Goal: Transaction & Acquisition: Purchase product/service

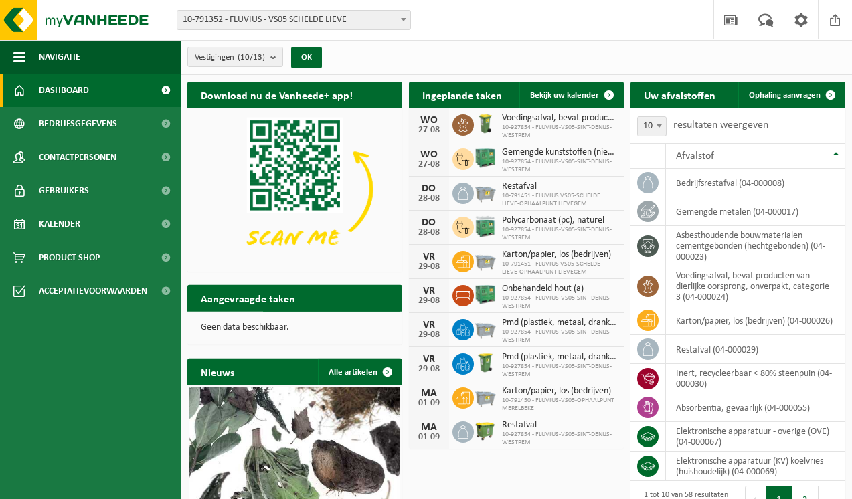
click at [400, 387] on div "Wat betekent de nieuwe RED-richtlijn voor u als klant?" at bounding box center [294, 470] width 211 height 167
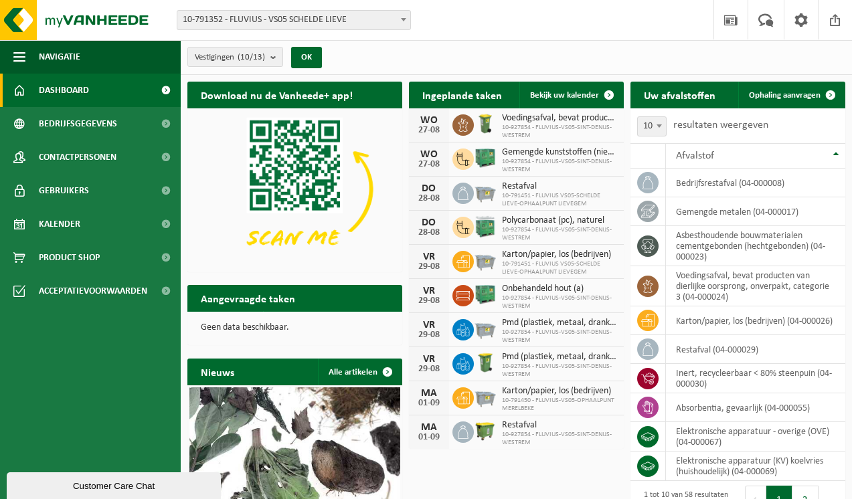
click at [410, 17] on span "10-791352 - FLUVIUS - VS05 SCHELDE LIEVE" at bounding box center [294, 20] width 234 height 20
click at [401, 17] on span at bounding box center [403, 19] width 13 height 17
click at [406, 17] on span at bounding box center [403, 19] width 13 height 17
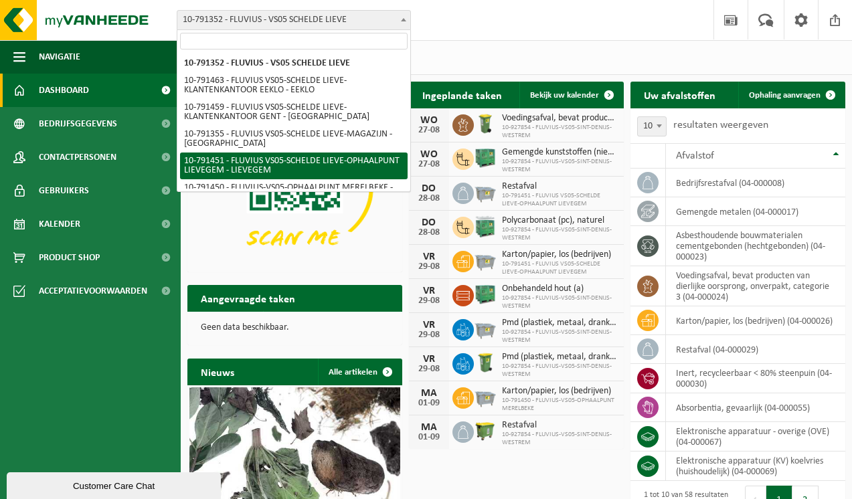
select select "30217"
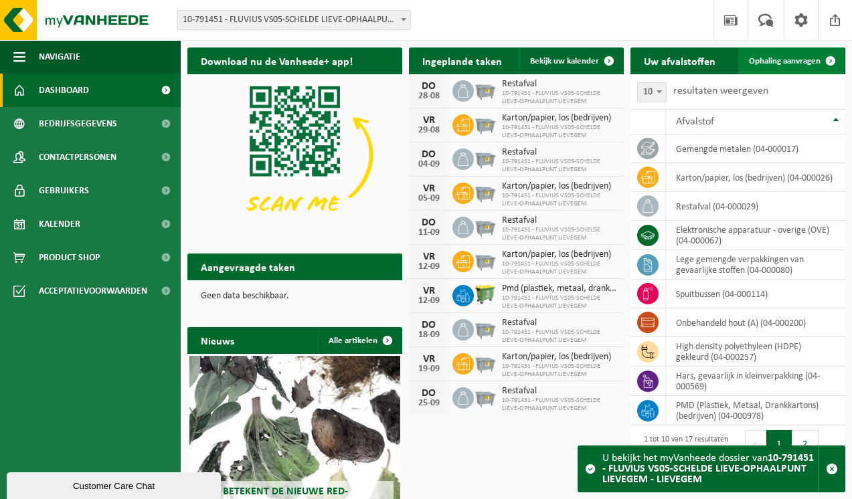
click at [831, 62] on span at bounding box center [830, 60] width 27 height 27
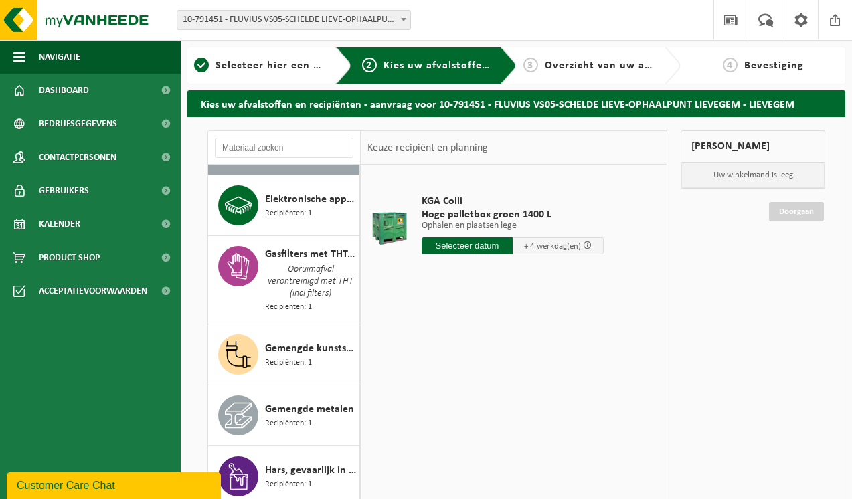
scroll to position [71, 0]
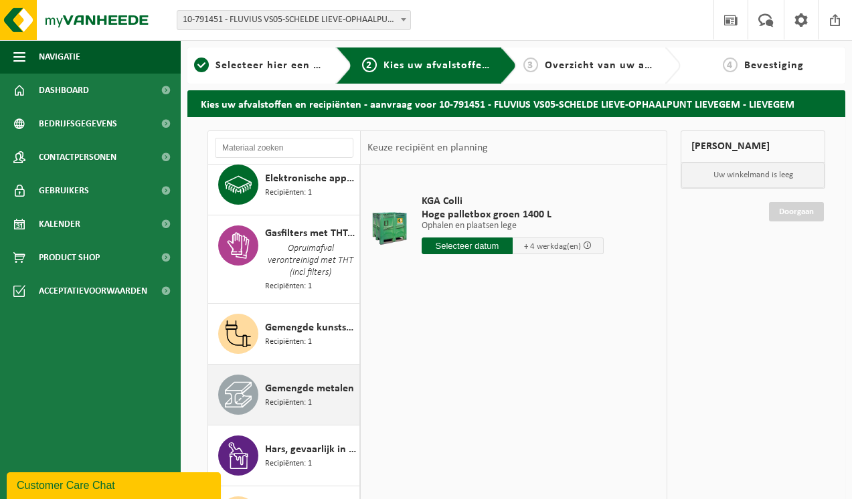
click at [301, 326] on span "Gemengde kunststoffen (niet-recycleerbaar), exclusief PVC" at bounding box center [310, 328] width 91 height 16
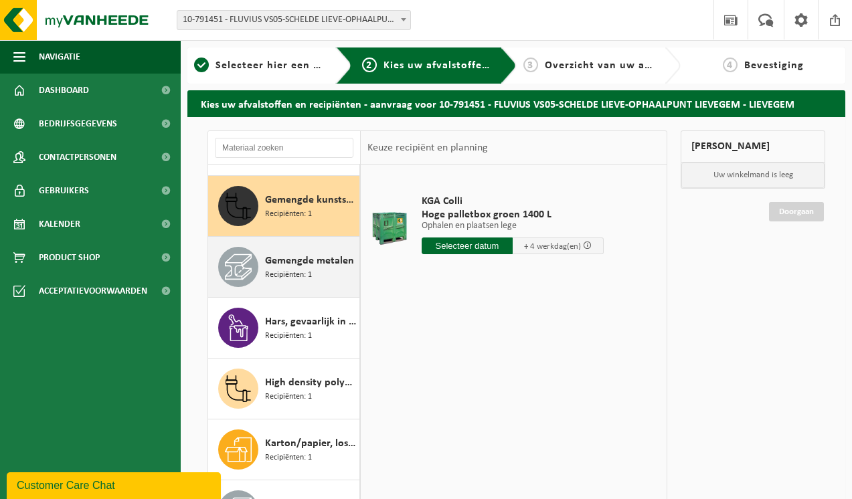
scroll to position [207, 0]
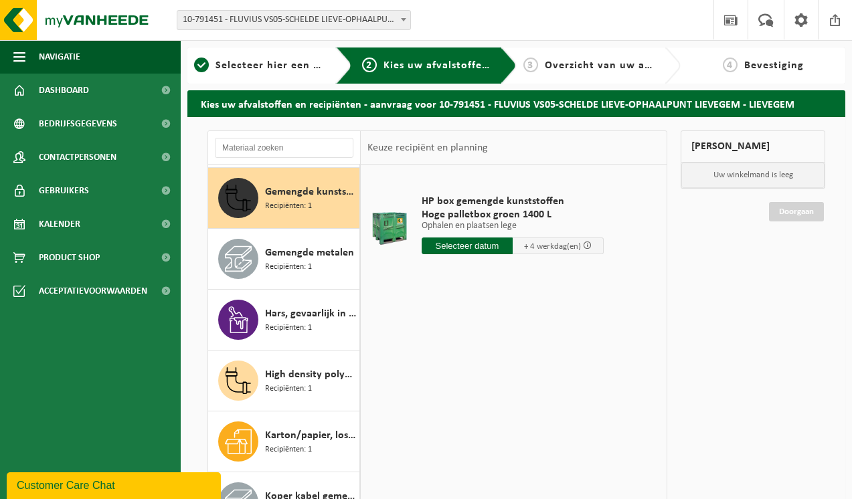
click at [468, 242] on input "text" at bounding box center [466, 245] width 91 height 17
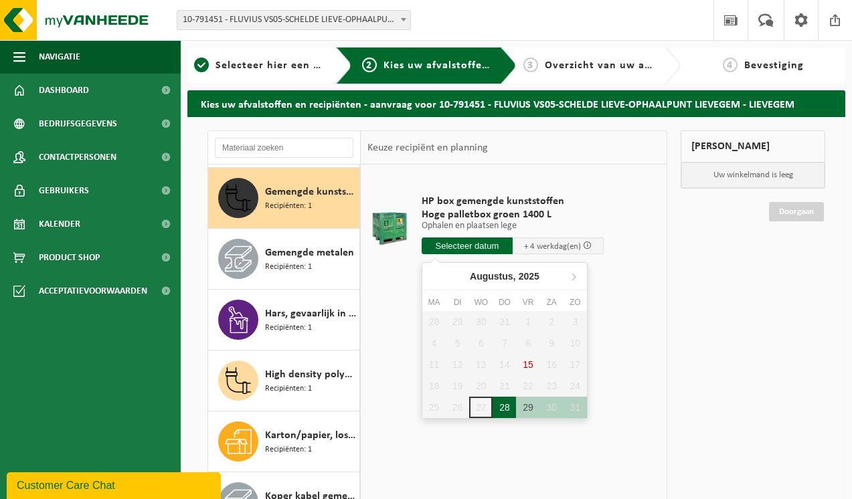
click at [511, 409] on div "28" at bounding box center [503, 407] width 23 height 21
type input "Van 2025-08-28"
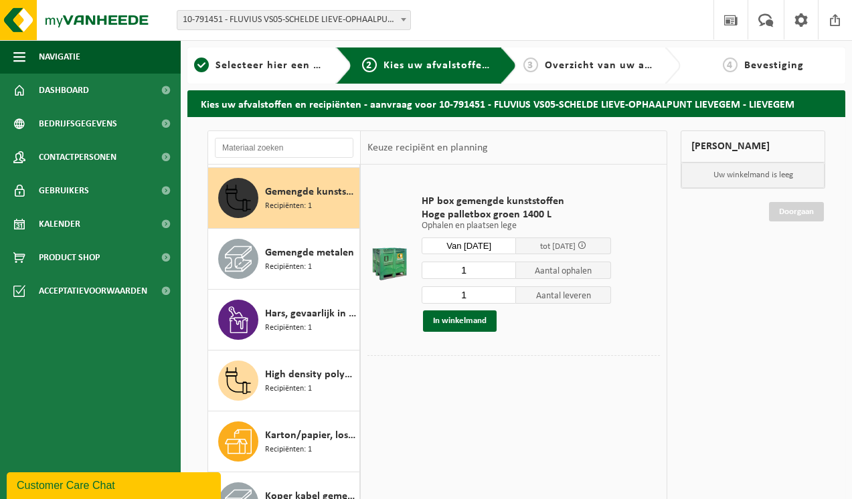
click at [480, 320] on button "In winkelmand" at bounding box center [460, 320] width 74 height 21
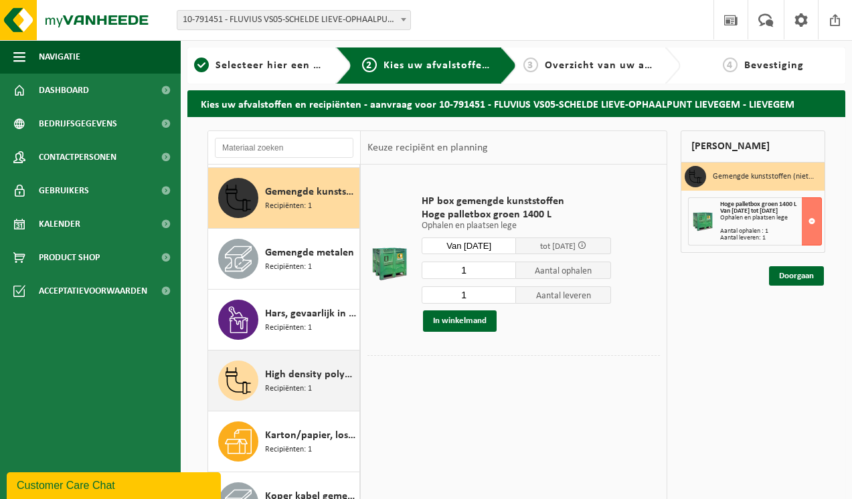
click at [288, 377] on span "High density polyethyleen (HDPE) gekleurd" at bounding box center [310, 375] width 91 height 16
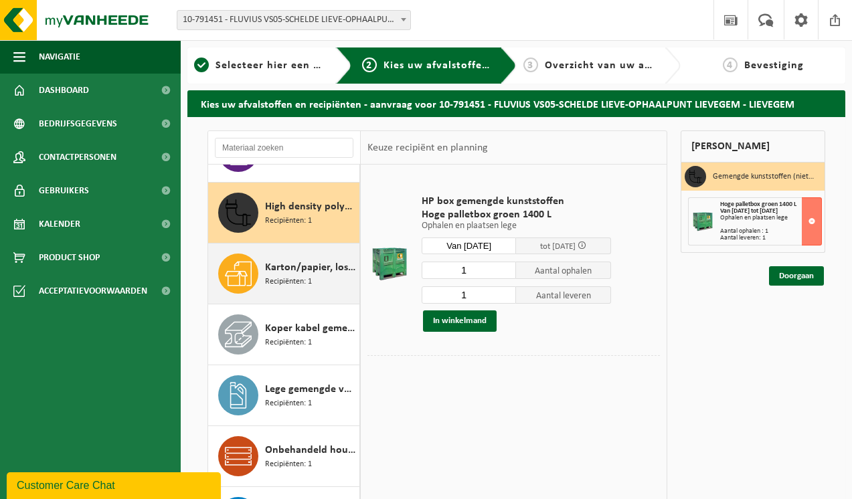
scroll to position [389, 0]
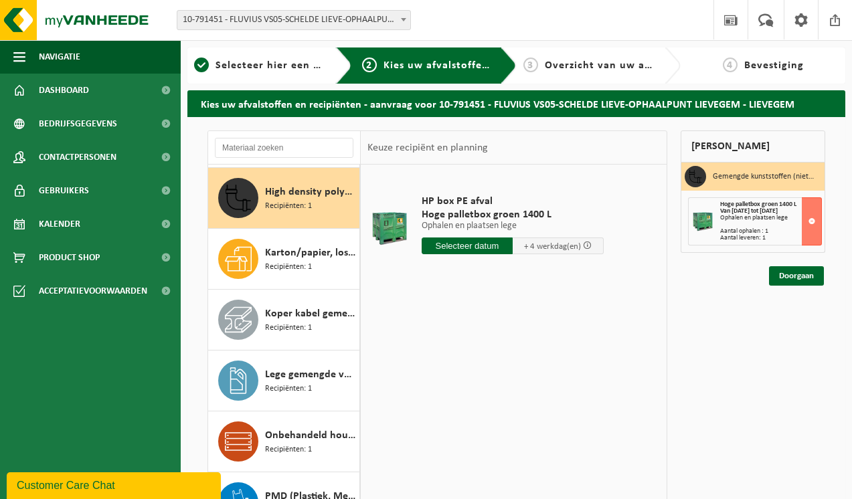
click at [476, 244] on input "text" at bounding box center [466, 245] width 91 height 17
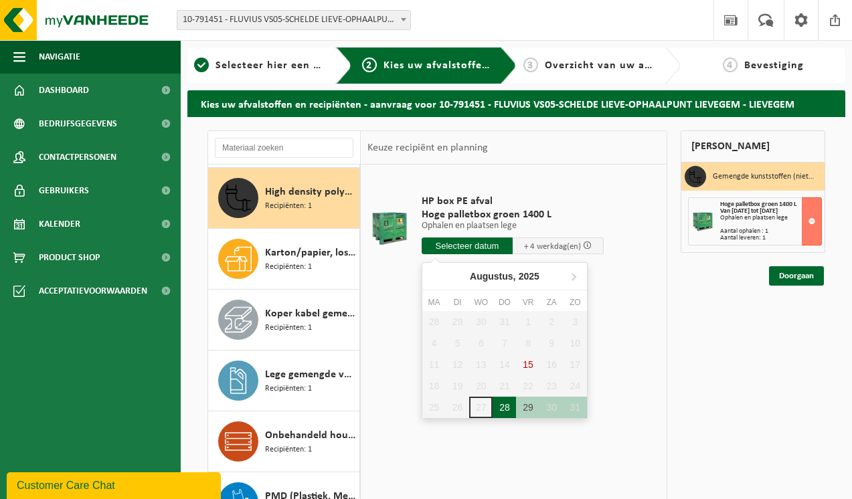
click at [504, 408] on div "28" at bounding box center [503, 407] width 23 height 21
type input "Van 2025-08-28"
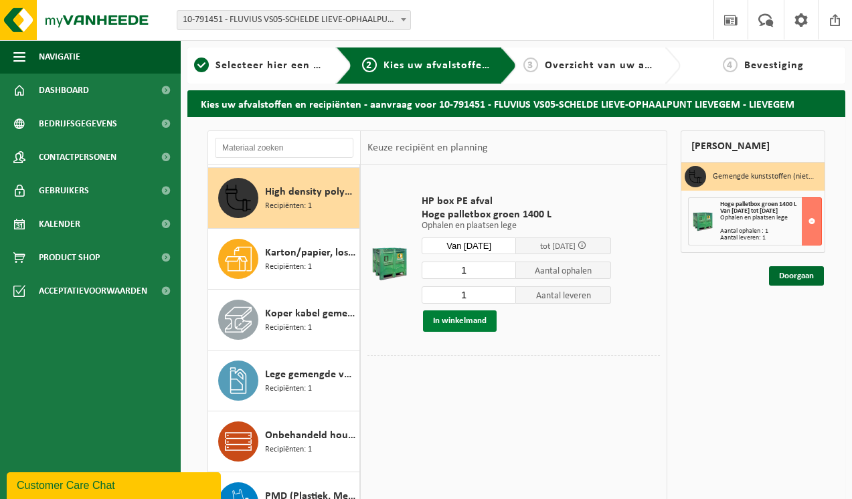
click at [471, 321] on button "In winkelmand" at bounding box center [460, 320] width 74 height 21
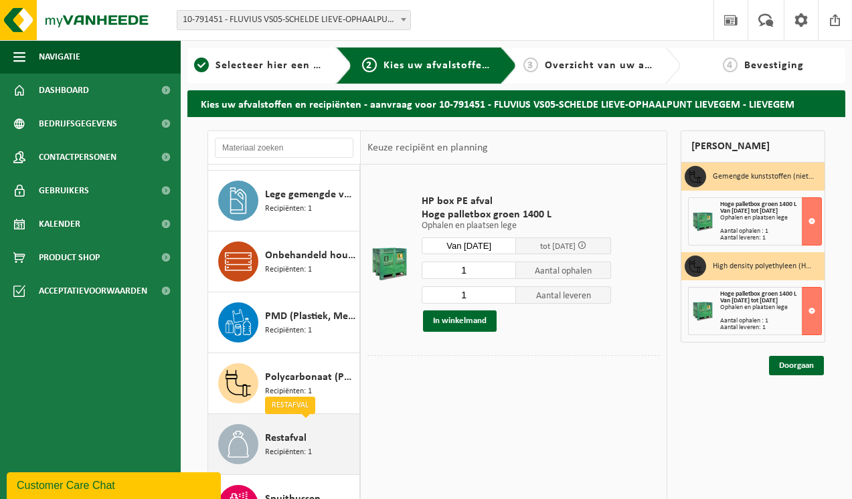
click at [298, 379] on span "Polycarbonaat (PC), naturel" at bounding box center [310, 377] width 91 height 16
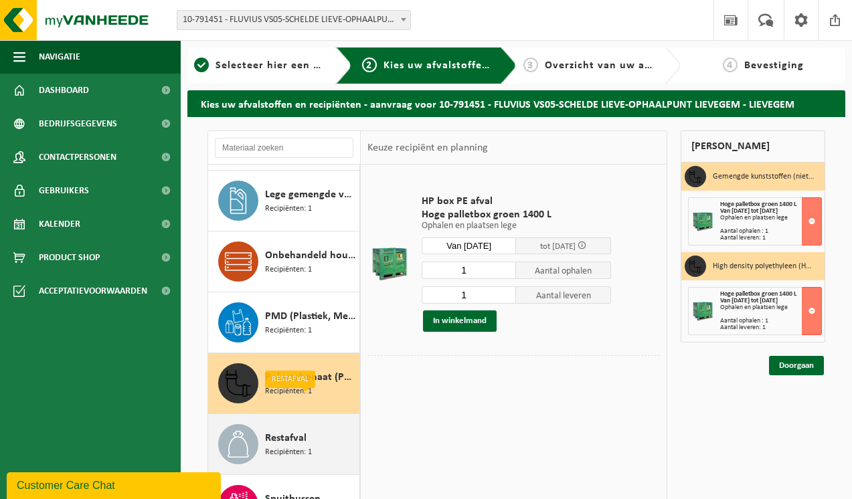
scroll to position [595, 0]
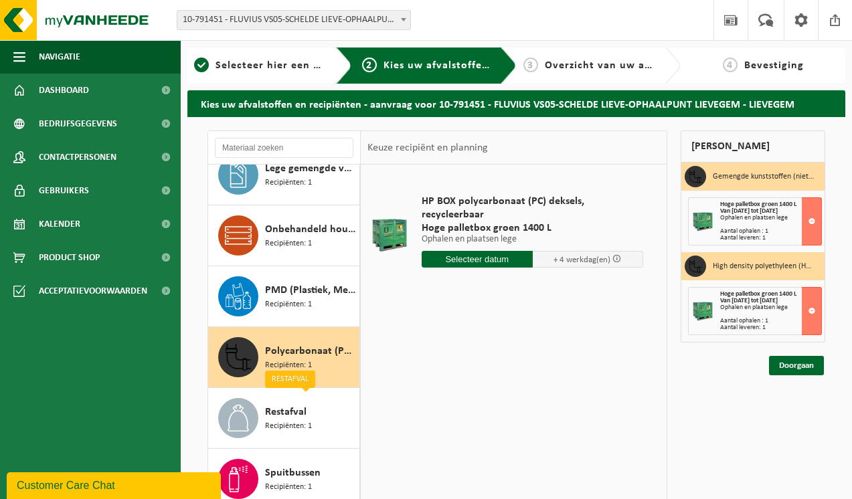
click at [480, 251] on input "text" at bounding box center [476, 259] width 111 height 17
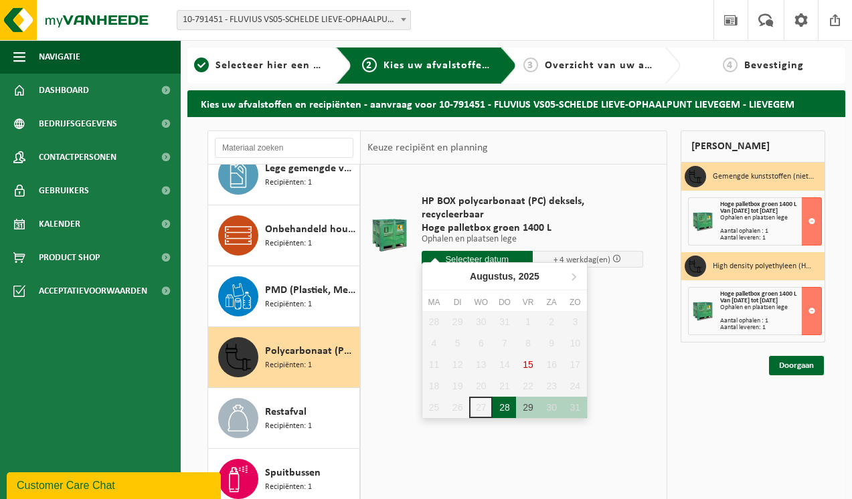
click at [506, 406] on div "28" at bounding box center [503, 407] width 23 height 21
type input "Van 2025-08-28"
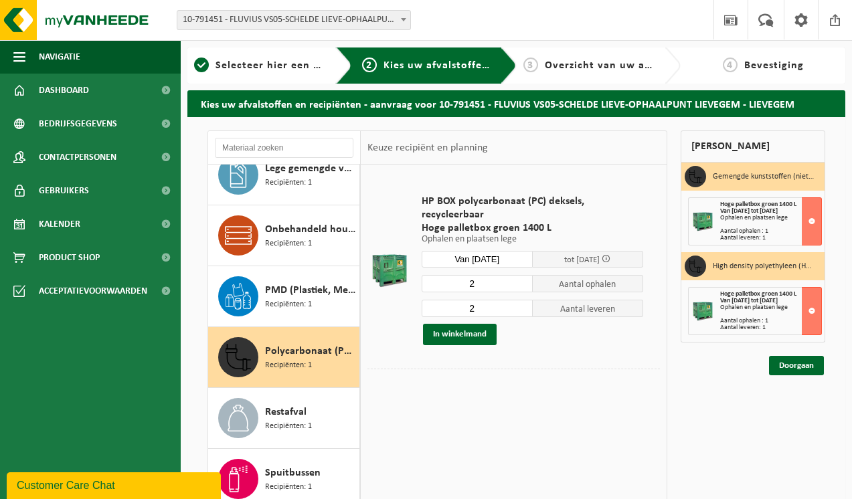
click at [494, 275] on input "2" at bounding box center [476, 283] width 111 height 17
type input "1"
click at [494, 300] on input "2" at bounding box center [476, 308] width 111 height 17
type input "1"
click at [462, 324] on button "In winkelmand" at bounding box center [460, 334] width 74 height 21
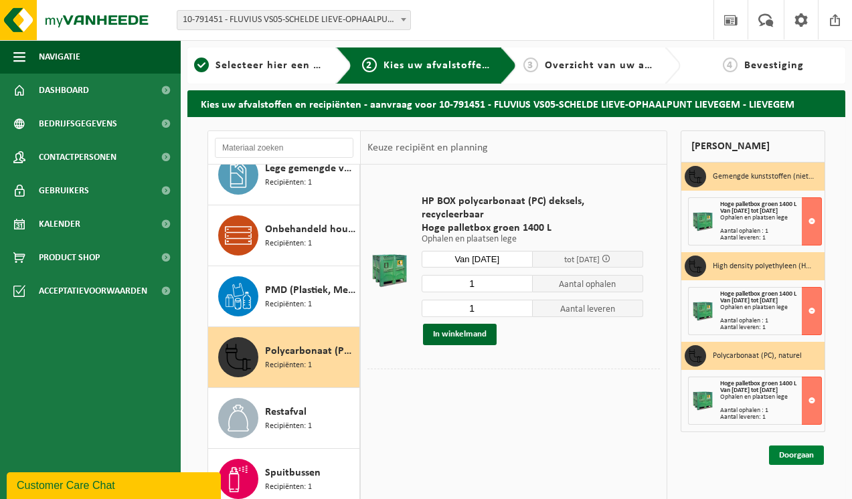
click at [797, 458] on link "Doorgaan" at bounding box center [796, 455] width 55 height 19
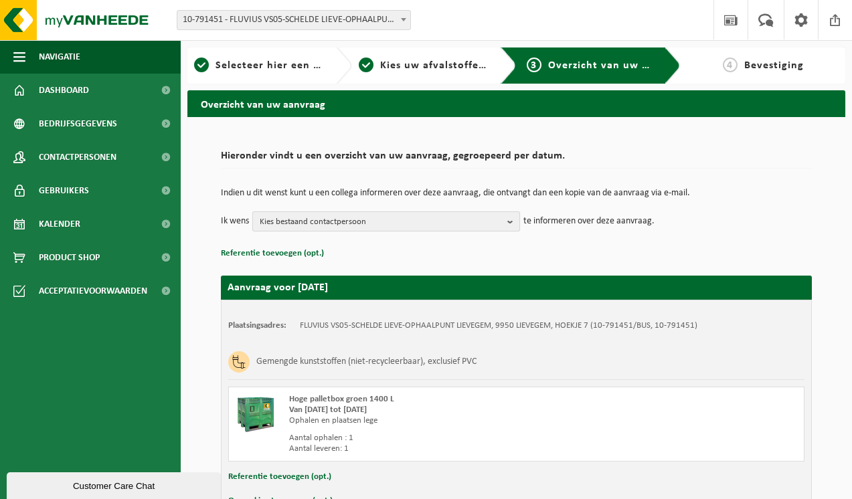
click at [512, 223] on b "button" at bounding box center [513, 221] width 12 height 19
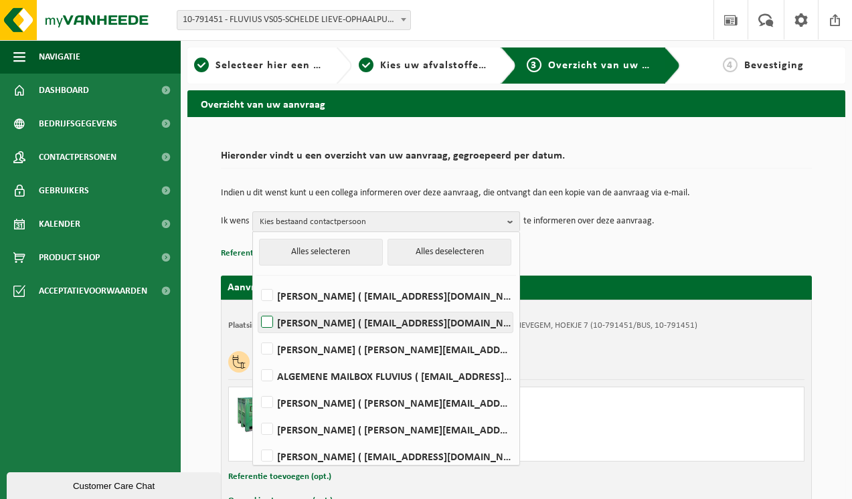
click at [269, 318] on label "[PERSON_NAME] ( [EMAIL_ADDRESS][DOMAIN_NAME] )" at bounding box center [385, 322] width 254 height 20
click at [256, 306] on input "JASKA DE TAVERNIER ( jaska.detavernier@fluvius.be )" at bounding box center [256, 305] width 1 height 1
checkbox input "true"
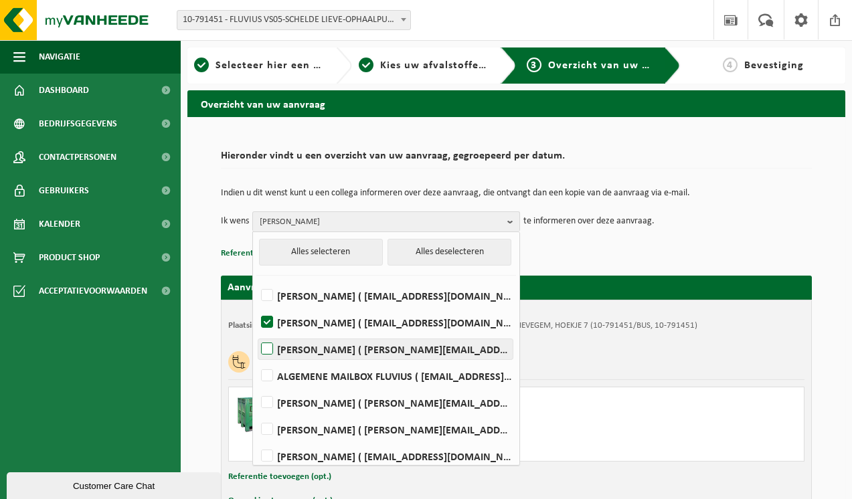
click at [268, 347] on label "Nathalie Deraedt ( nathalie.deraedt@fluvius.be )" at bounding box center [385, 349] width 254 height 20
click at [256, 332] on input "Nathalie Deraedt ( nathalie.deraedt@fluvius.be )" at bounding box center [256, 332] width 1 height 1
checkbox input "true"
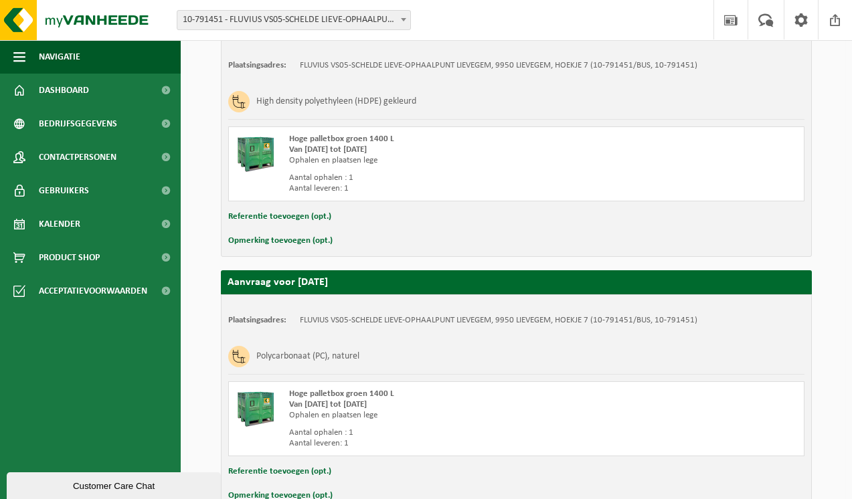
scroll to position [595, 0]
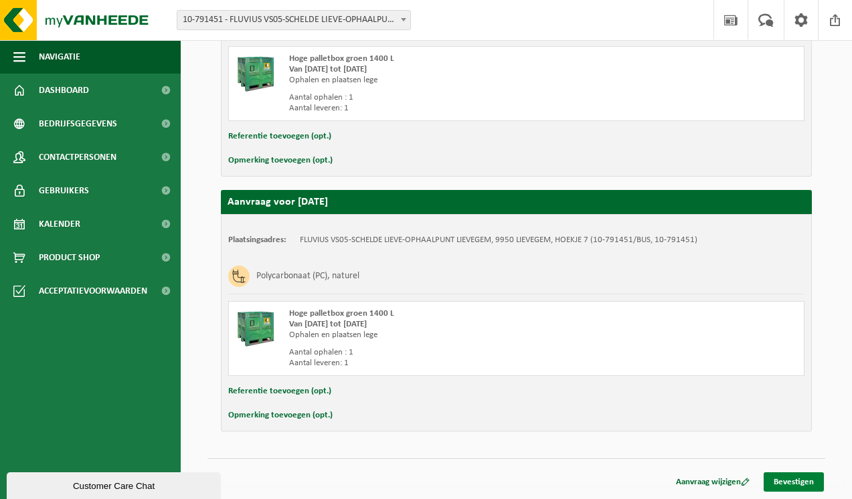
click at [796, 484] on link "Bevestigen" at bounding box center [793, 481] width 60 height 19
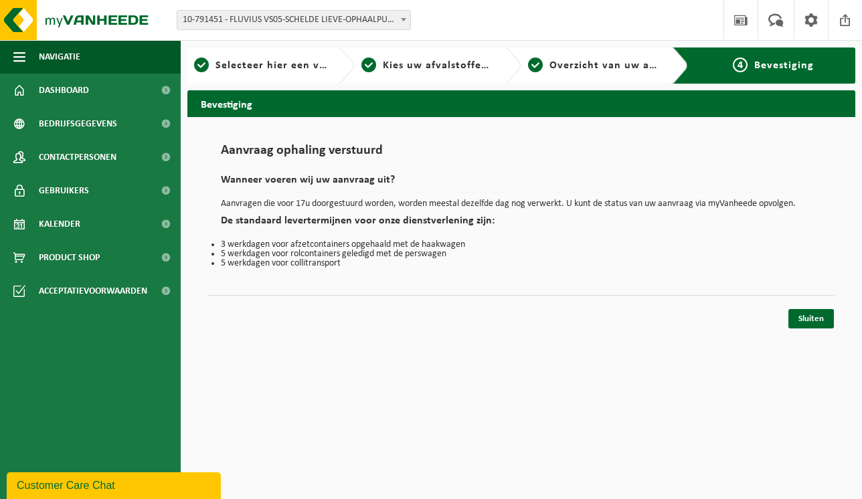
click at [807, 319] on link "Sluiten" at bounding box center [810, 318] width 45 height 19
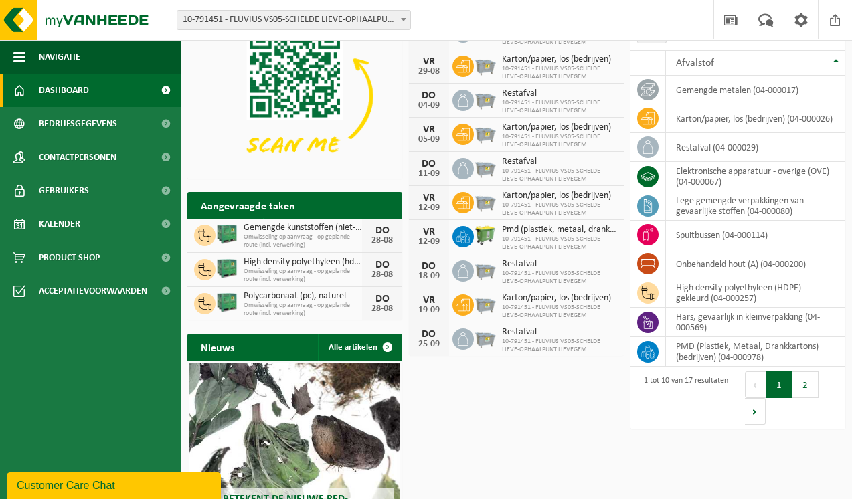
scroll to position [60, 0]
